Goal: Task Accomplishment & Management: Manage account settings

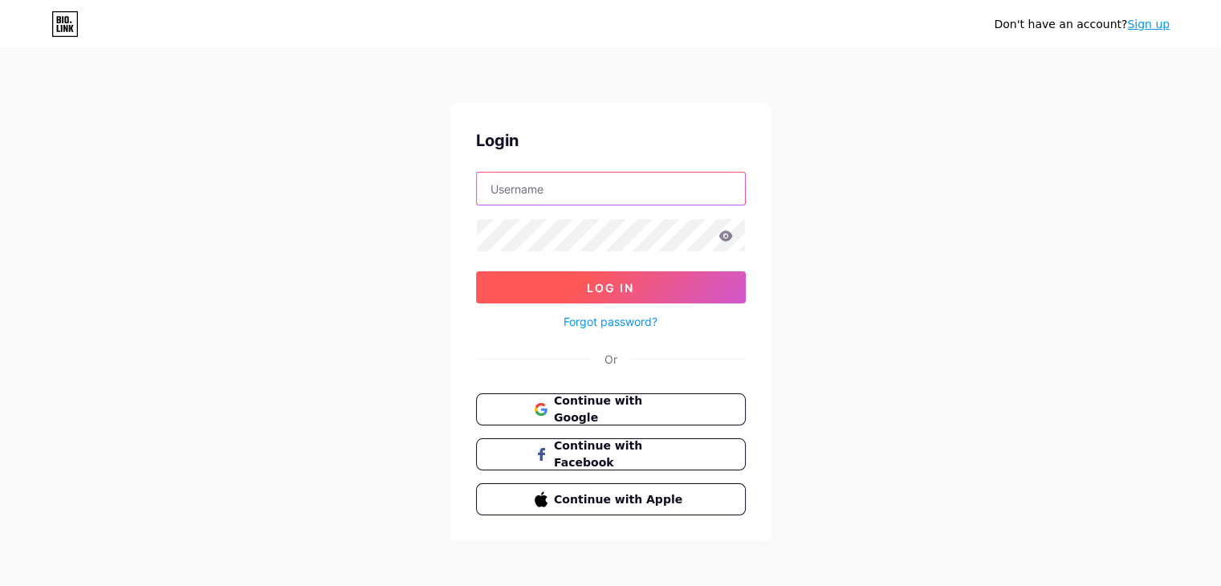
type input "atelphobia100@gmail.com"
click at [644, 286] on button "Log In" at bounding box center [611, 287] width 270 height 32
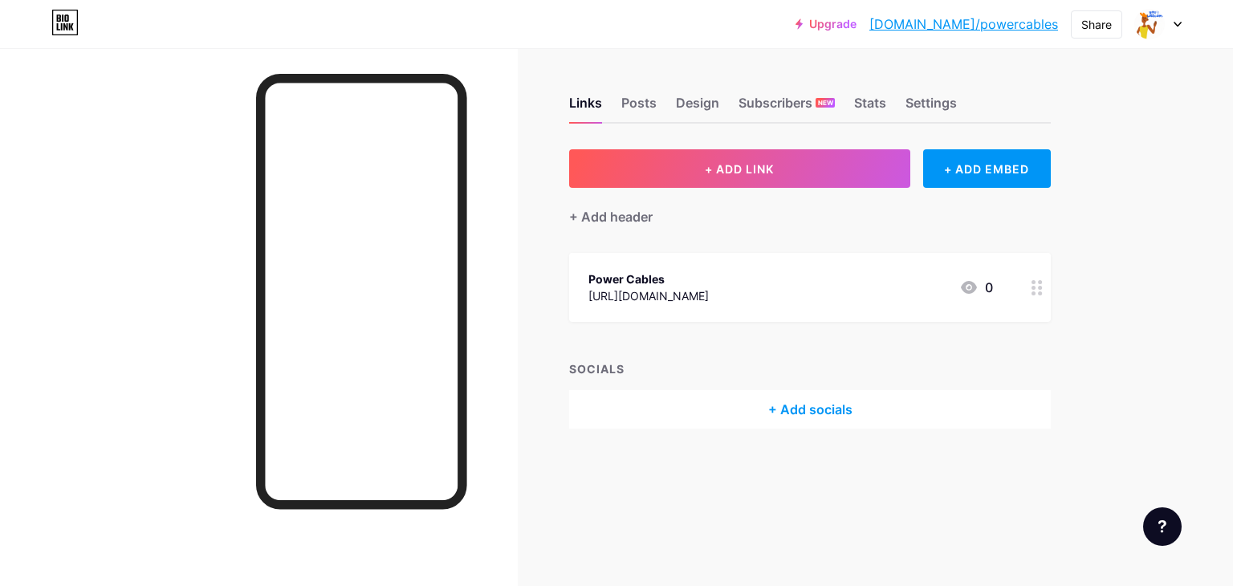
click at [709, 289] on div "[URL][DOMAIN_NAME]" at bounding box center [648, 295] width 120 height 17
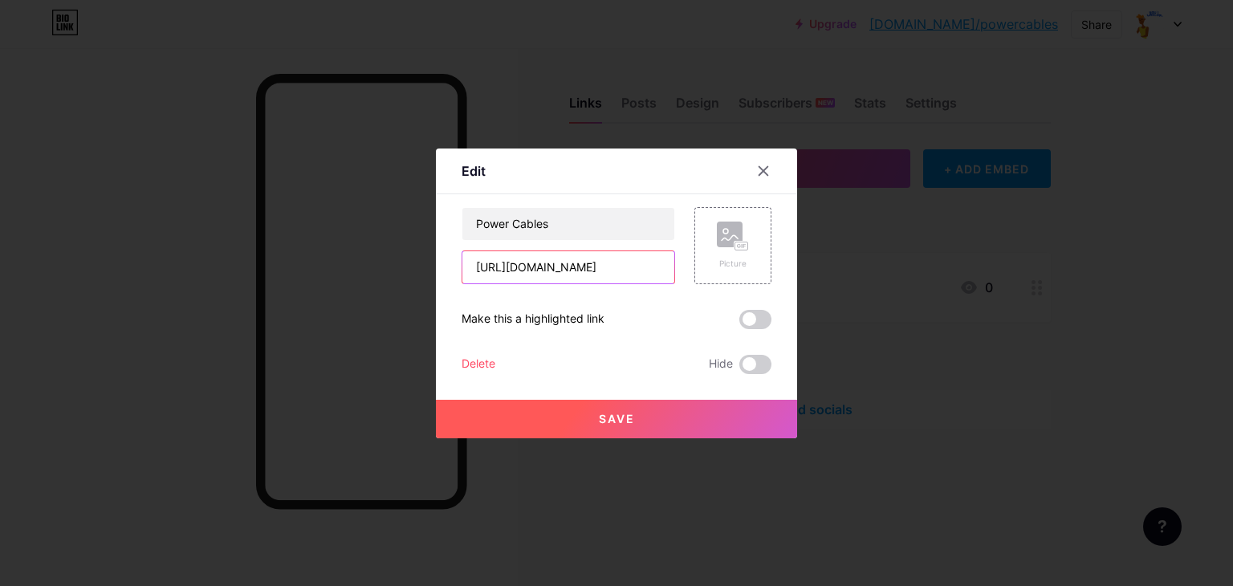
click at [620, 267] on input "[URL][DOMAIN_NAME]" at bounding box center [568, 267] width 212 height 32
paste input "2389401"
type input "https://linkmix.co/42389401"
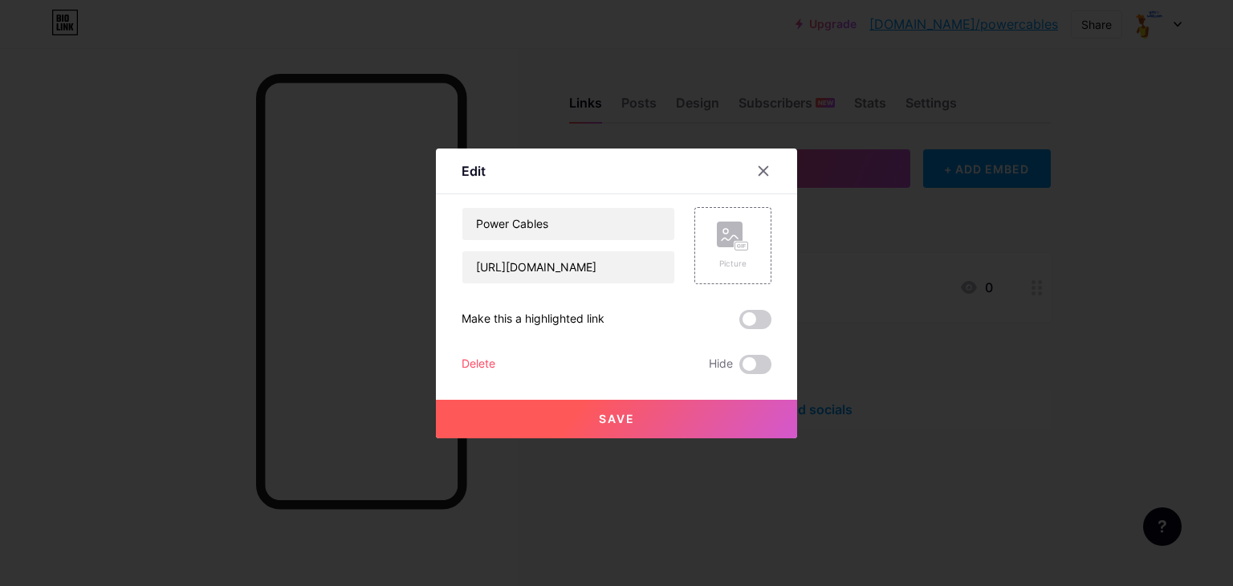
click at [641, 429] on button "Save" at bounding box center [616, 419] width 361 height 39
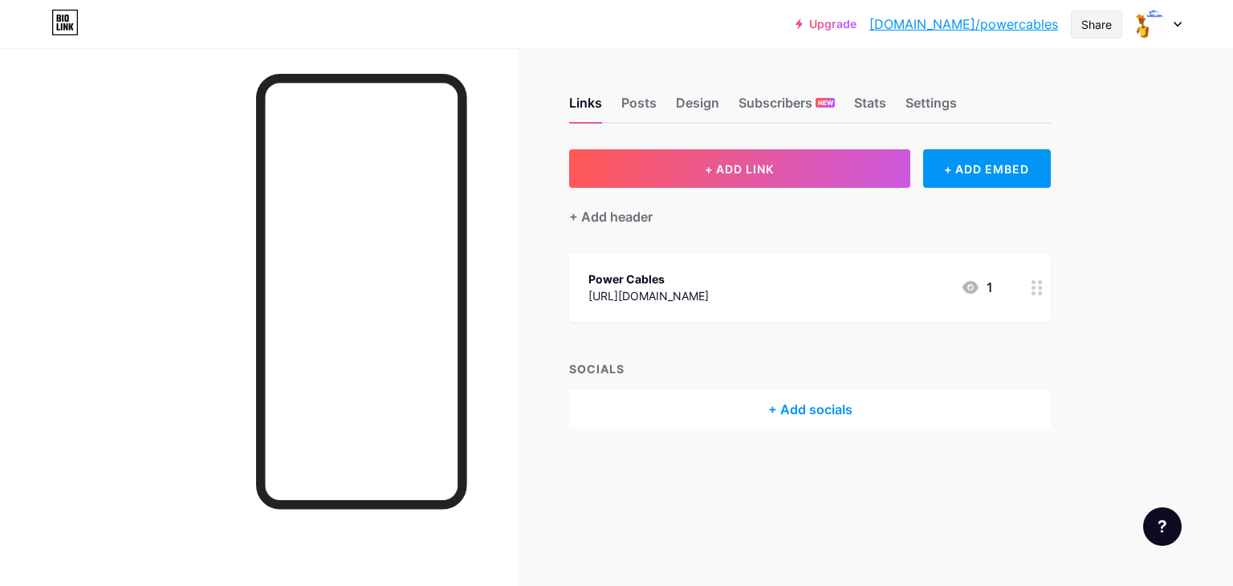
click at [1100, 29] on div "Share" at bounding box center [1096, 24] width 31 height 17
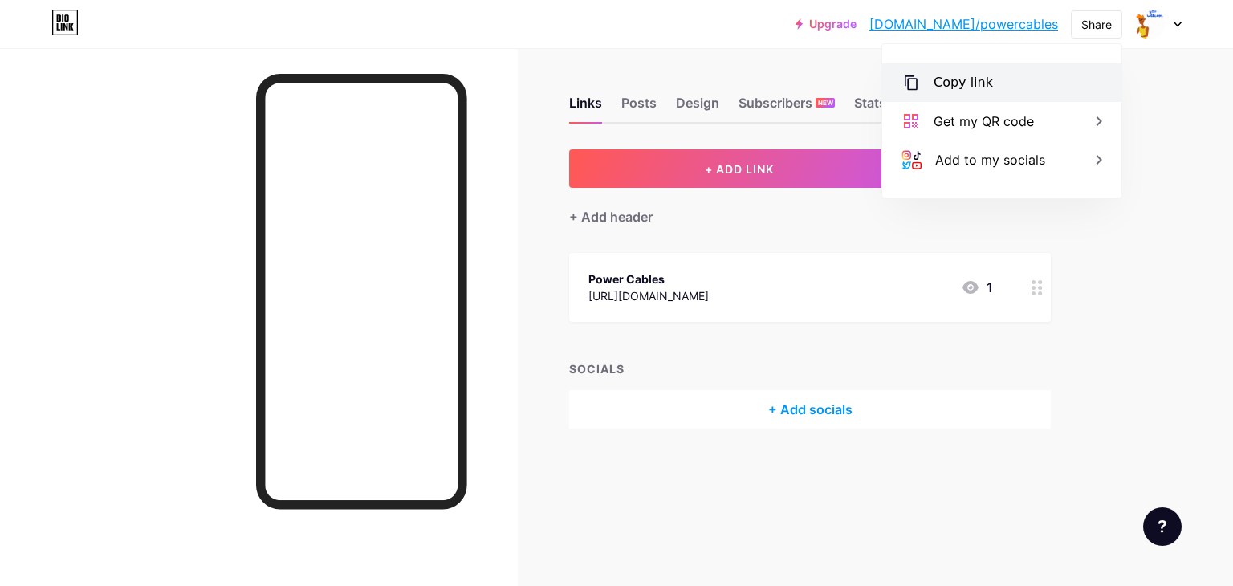
click at [1015, 89] on div "Copy link" at bounding box center [1001, 82] width 239 height 39
